Goal: Information Seeking & Learning: Find specific page/section

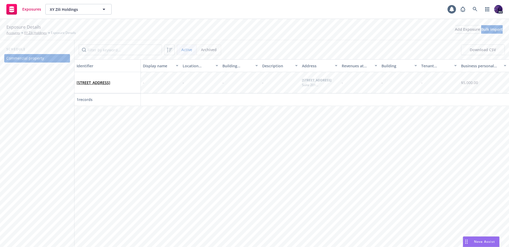
click at [193, 9] on div "Exposures XY Zili Holdings XY Zili Holdings 1 PD" at bounding box center [254, 9] width 509 height 19
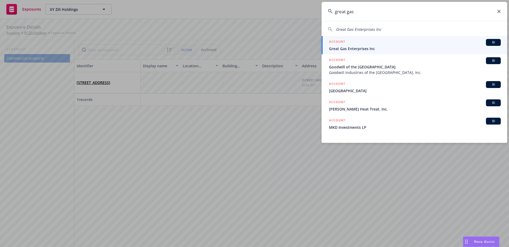
type input "great gas"
click at [352, 45] on div "ACCOUNT BI" at bounding box center [415, 42] width 172 height 7
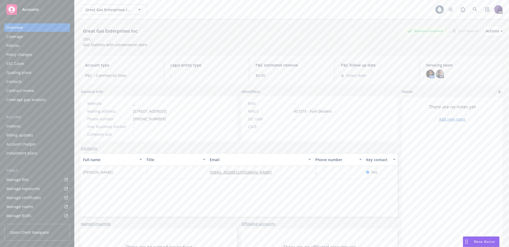
click at [28, 177] on link "Manage files" at bounding box center [37, 180] width 66 height 8
click at [183, 17] on div "Great Gas Enterprises Inc Great Gas Enterprises Inc 1 PD" at bounding box center [292, 9] width 435 height 19
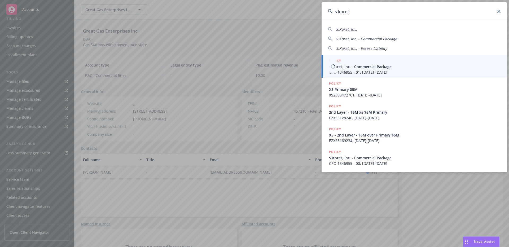
type input "s koret"
click at [381, 65] on span "S.Koret, Inc. - Commercial Package" at bounding box center [415, 67] width 172 height 6
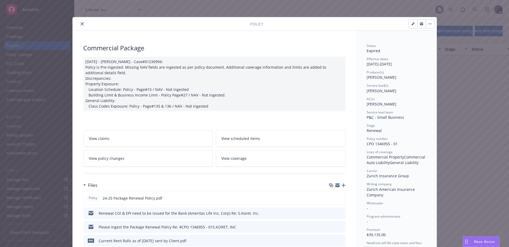
click at [80, 26] on button "close" at bounding box center [82, 24] width 6 height 6
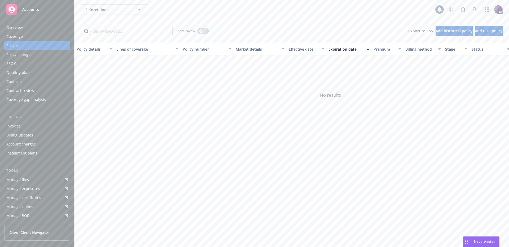
click at [205, 32] on button "button" at bounding box center [203, 30] width 10 height 5
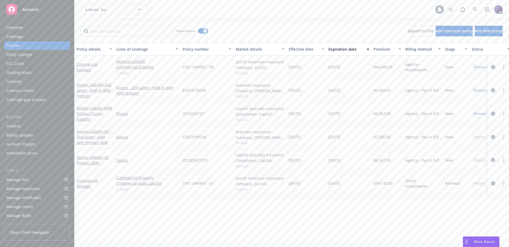
click at [25, 73] on div "Quoting plans" at bounding box center [18, 72] width 25 height 8
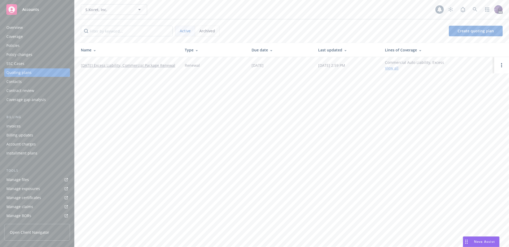
click at [114, 67] on link "08/20/25 Excess Liability, Commercial Package Renewal" at bounding box center [128, 66] width 94 height 6
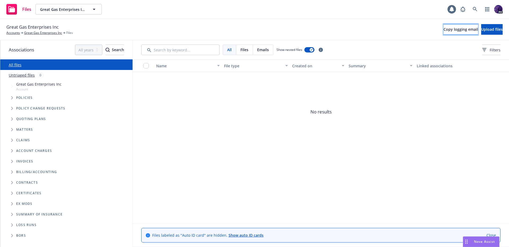
click at [444, 31] on span "Copy logging email" at bounding box center [461, 29] width 34 height 5
click at [226, 12] on div "Files Great Gas Enterprises Inc Great Gas Enterprises Inc 1 PD" at bounding box center [254, 9] width 509 height 19
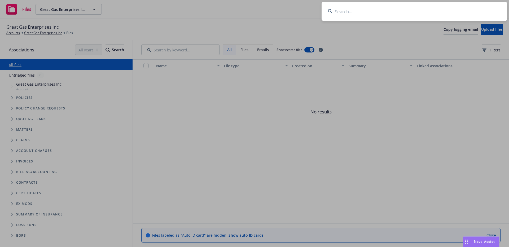
type input "n"
type input "e"
type input "m"
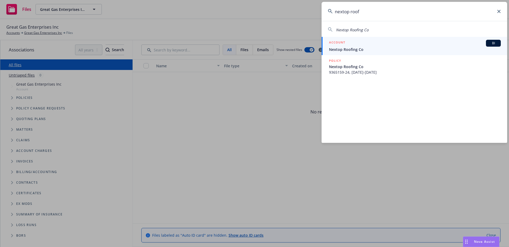
type input "nextop roof"
click at [353, 45] on div "ACCOUNT BI" at bounding box center [415, 43] width 172 height 7
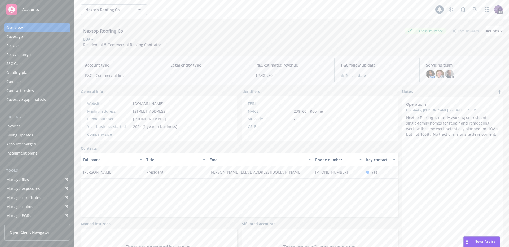
click at [36, 46] on div "Policies" at bounding box center [37, 45] width 62 height 8
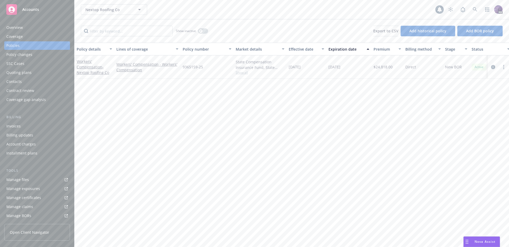
click at [218, 16] on div "Nextop Roofing Co Nextop Roofing Co 1 PD" at bounding box center [292, 9] width 435 height 19
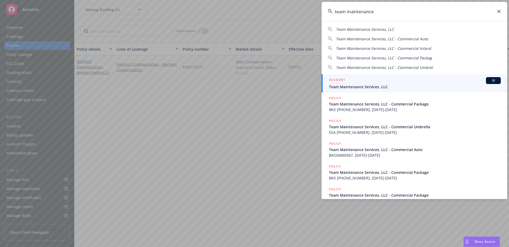
type input "team maintenance"
click at [354, 88] on span "Team Maintenance Services, LLC" at bounding box center [415, 87] width 172 height 6
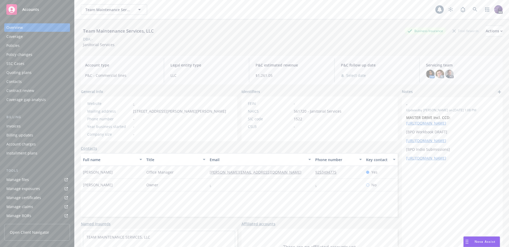
click at [19, 47] on div "Policies" at bounding box center [12, 45] width 13 height 8
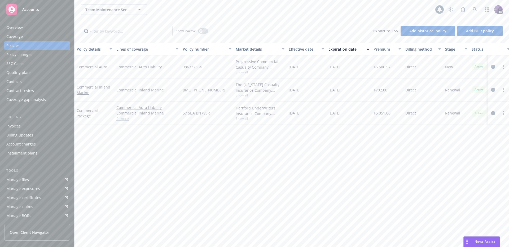
click at [181, 9] on div "Team Maintenance Services, LLC Team Maintenance Services, LLC" at bounding box center [258, 9] width 355 height 11
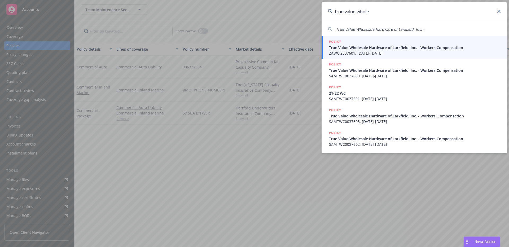
type input "true value whole"
click at [391, 54] on span "ZAWCI2537601, [DATE]-[DATE]" at bounding box center [415, 53] width 172 height 6
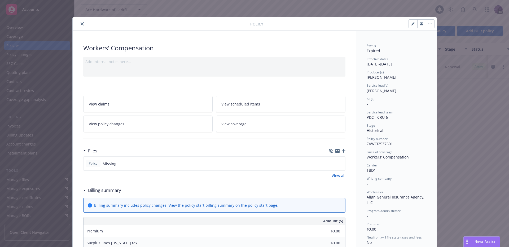
click at [79, 26] on button "close" at bounding box center [82, 24] width 6 height 6
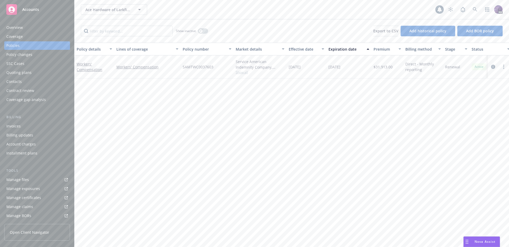
click at [34, 56] on div "Policy changes" at bounding box center [37, 54] width 62 height 8
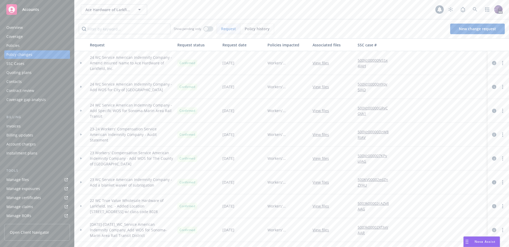
click at [32, 73] on div "Quoting plans" at bounding box center [37, 72] width 62 height 8
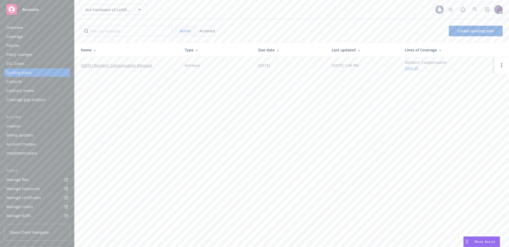
click at [98, 64] on link "[DATE] Workers' Compensation Renewal" at bounding box center [116, 66] width 71 height 6
